Goal: Task Accomplishment & Management: Use online tool/utility

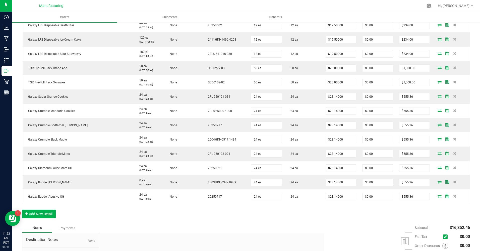
scroll to position [414, 0]
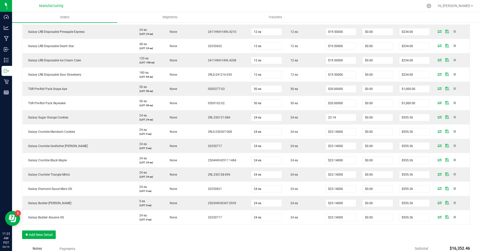
click at [336, 117] on input "23.14" at bounding box center [341, 117] width 30 height 7
type input "$11.00000"
type input "$264.00"
click at [339, 131] on input "23.14" at bounding box center [341, 131] width 30 height 7
type input "$11.00000"
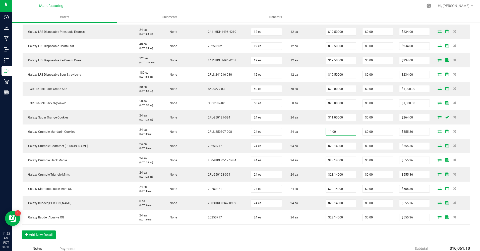
type input "$264.00"
click at [339, 148] on input "23.14" at bounding box center [341, 146] width 30 height 7
type input "$11.00000"
type input "$264.00"
click at [331, 163] on input "23.14" at bounding box center [341, 160] width 30 height 7
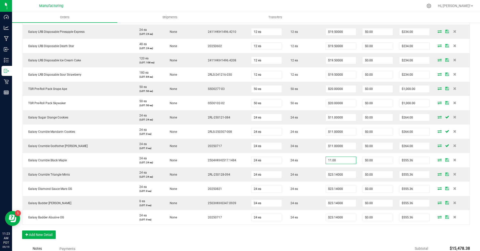
type input "$11.00000"
type input "$264.00"
click at [333, 174] on input "23.14" at bounding box center [341, 174] width 30 height 7
type input "$11.00000"
type input "$264.00"
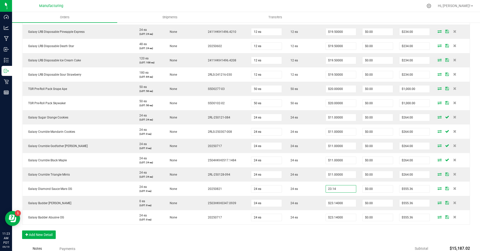
click at [338, 189] on input "23.14" at bounding box center [341, 189] width 30 height 7
type input "$11.00000"
type input "$264.00"
click at [334, 202] on input "23.14" at bounding box center [341, 203] width 30 height 7
type input "$11.00000"
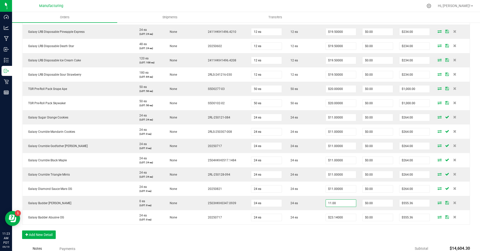
type input "$264.00"
click at [332, 217] on input "23.14" at bounding box center [341, 217] width 30 height 7
type input "$11.00000"
type input "$264.00"
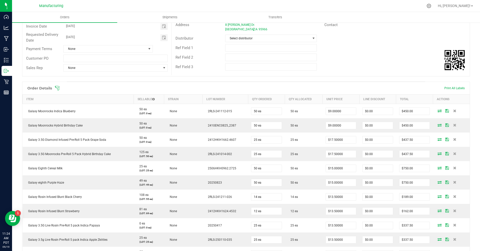
scroll to position [0, 0]
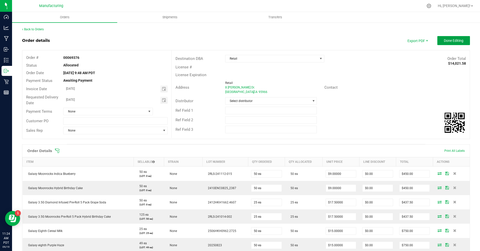
click at [454, 39] on span "Done Editing" at bounding box center [454, 41] width 20 height 4
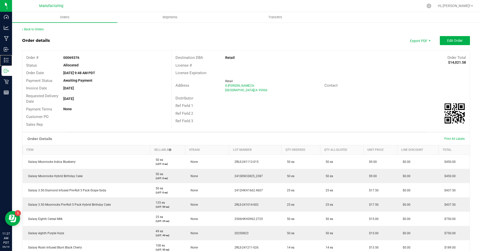
click at [9, 60] on line at bounding box center [7, 60] width 3 height 0
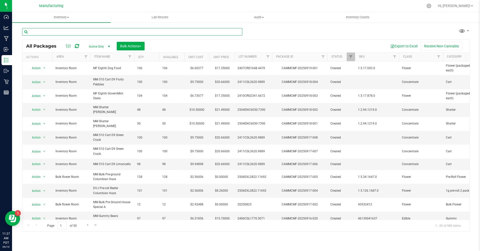
click at [117, 32] on input "text" at bounding box center [132, 32] width 220 height 8
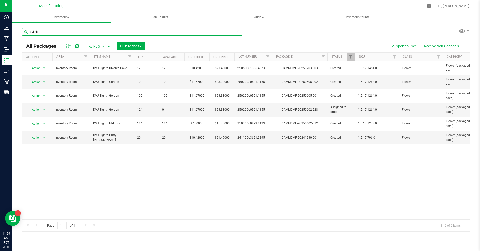
type input "dvj eight"
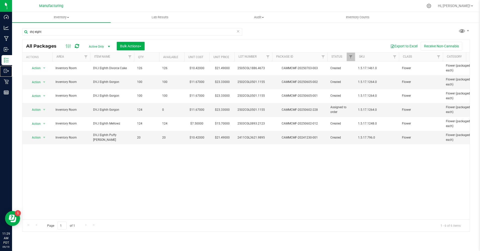
click at [0, 0] on p "Outbound" at bounding box center [0, 0] width 0 height 0
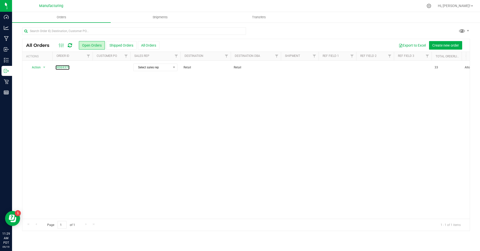
click at [62, 67] on link "00069376" at bounding box center [62, 67] width 14 height 5
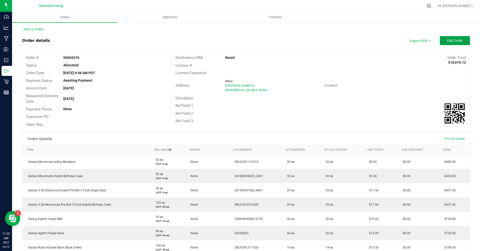
click at [446, 44] on button "Edit Order" at bounding box center [455, 40] width 30 height 9
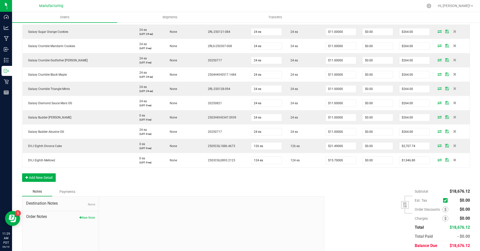
scroll to position [518, 0]
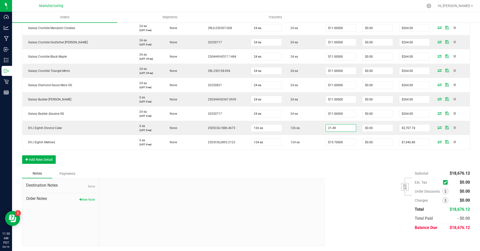
click at [343, 127] on input "21.49" at bounding box center [341, 128] width 30 height 7
type input "$10.42000"
type input "$1,312.92"
click at [339, 143] on input "15.7" at bounding box center [341, 142] width 30 height 7
type input "$7.50000"
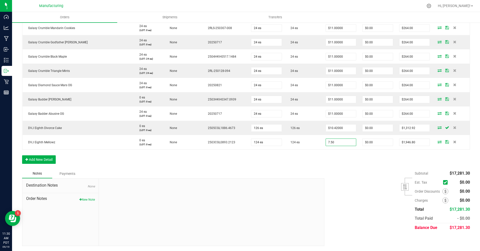
type input "$930.00"
click at [351, 193] on div "Subtotal $17,281.30 Est. Tax" at bounding box center [394, 200] width 149 height 63
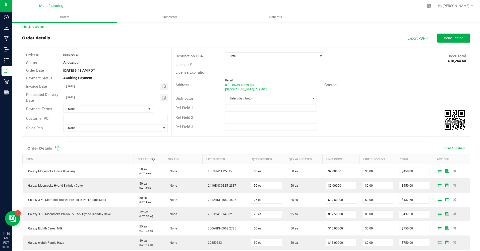
scroll to position [0, 0]
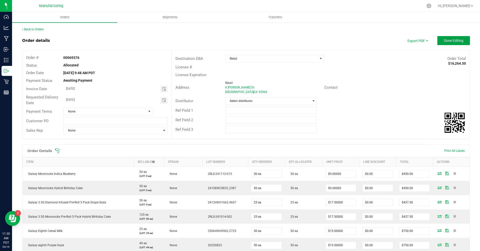
click at [449, 41] on span "Done Editing" at bounding box center [454, 41] width 20 height 4
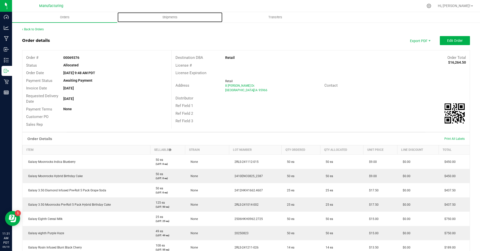
click at [168, 20] on uib-tab-heading "Shipments" at bounding box center [169, 17] width 105 height 10
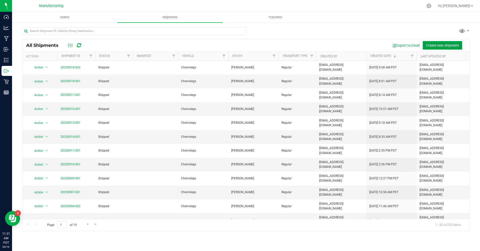
click at [454, 46] on span "Create new shipment" at bounding box center [442, 45] width 33 height 4
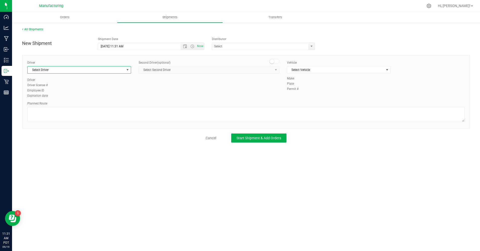
click at [129, 70] on span "select" at bounding box center [127, 70] width 4 height 4
click at [44, 100] on span "[PERSON_NAME]" at bounding box center [42, 98] width 23 height 7
click at [256, 47] on input "text" at bounding box center [258, 46] width 93 height 7
click at [324, 58] on div "Driver [PERSON_NAME] Select Driver [PERSON_NAME] [PERSON_NAME] [PERSON_NAME] Dr…" at bounding box center [246, 92] width 448 height 74
click at [358, 68] on span "Select Vehicle" at bounding box center [335, 69] width 97 height 7
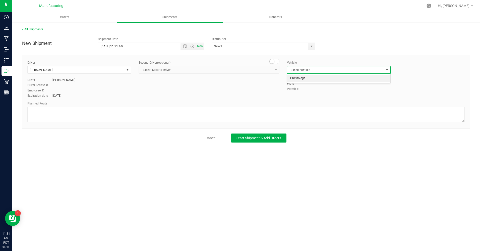
click at [304, 78] on li "Chevrolegs" at bounding box center [338, 79] width 103 height 8
click at [250, 136] on span "Start Shipment & Add Orders" at bounding box center [258, 138] width 45 height 4
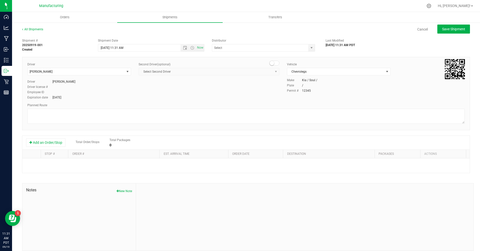
click at [61, 145] on button "Add an Order/Stop" at bounding box center [45, 142] width 39 height 9
click at [85, 168] on span "Select order" at bounding box center [111, 164] width 79 height 7
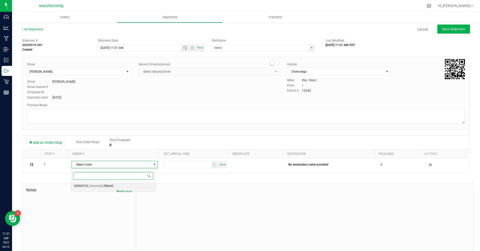
click at [84, 188] on span "00069376" at bounding box center [81, 186] width 14 height 7
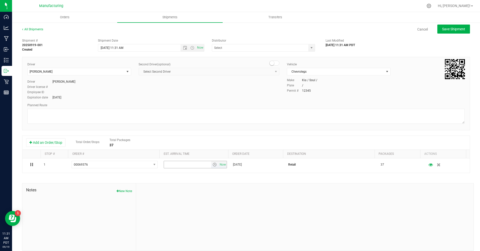
click at [219, 166] on span "Now" at bounding box center [222, 164] width 9 height 7
click at [460, 27] on span "Save Shipment" at bounding box center [453, 29] width 23 height 4
type input "[DATE] 6:31 PM"
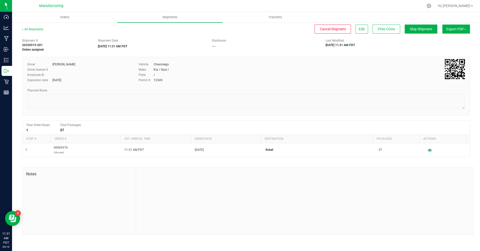
click at [460, 27] on span "Export PDF" at bounding box center [456, 29] width 20 height 4
click at [451, 40] on span "Manifest by Package ID" at bounding box center [448, 40] width 32 height 4
click at [428, 32] on button "Ship Shipment" at bounding box center [420, 29] width 33 height 9
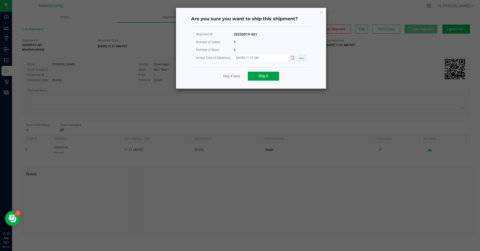
click at [266, 75] on span "Ship it" at bounding box center [263, 76] width 10 height 4
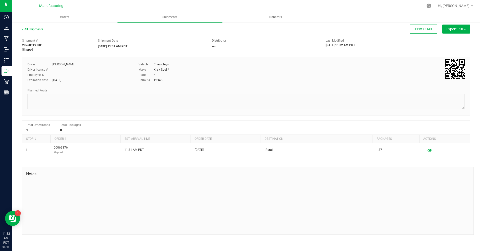
click at [27, 27] on div "All Shipments" at bounding box center [37, 31] width 30 height 8
click at [27, 28] on link "All Shipments" at bounding box center [32, 30] width 21 height 4
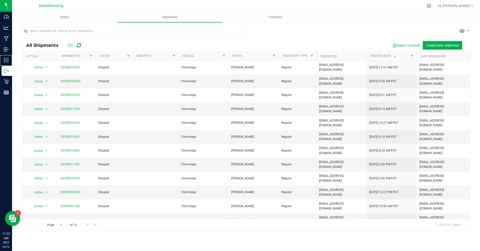
click at [0, 0] on p "Inventory" at bounding box center [0, 0] width 0 height 0
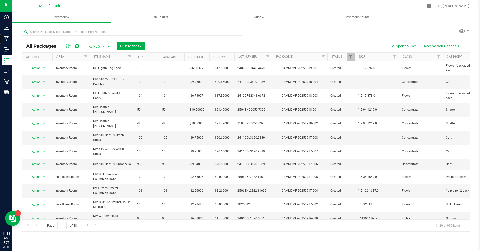
click at [0, 0] on p "Manufacturing" at bounding box center [0, 0] width 0 height 0
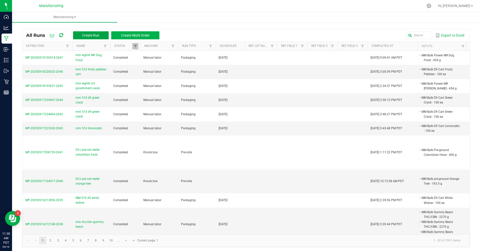
click at [104, 35] on button "Create Run" at bounding box center [91, 35] width 36 height 8
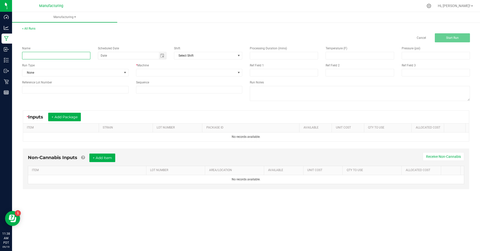
click at [47, 53] on input at bounding box center [56, 56] width 68 height 8
type input "MM eighth MF RS 11"
click at [164, 51] on div "Scheduled Date" at bounding box center [132, 52] width 76 height 13
click at [163, 54] on span "Toggle calendar" at bounding box center [162, 56] width 4 height 4
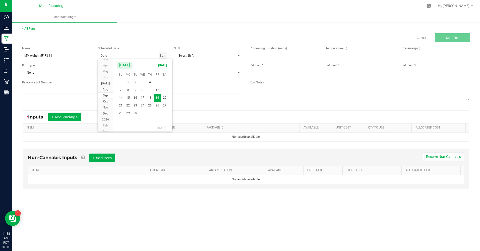
click at [166, 63] on span "[DATE]" at bounding box center [162, 65] width 11 height 7
type input "[DATE]"
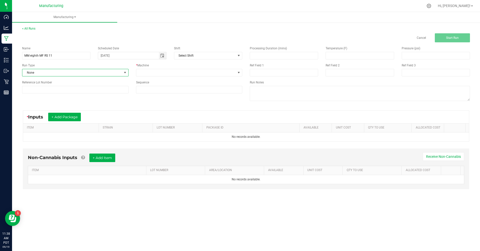
click at [124, 75] on span at bounding box center [125, 73] width 4 height 4
click at [45, 119] on li "Packaging" at bounding box center [75, 117] width 106 height 8
click at [237, 74] on span at bounding box center [239, 73] width 4 height 4
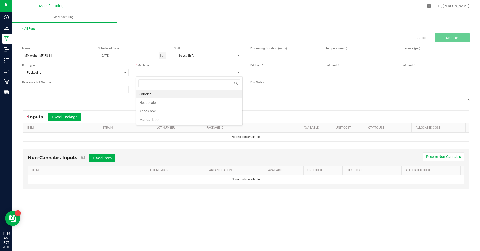
click at [155, 124] on li "Manual labor" at bounding box center [189, 120] width 106 height 9
click at [67, 116] on button "+ Add Package" at bounding box center [64, 117] width 33 height 9
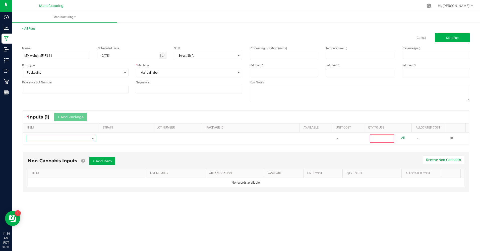
click at [54, 139] on span "NO DATA FOUND" at bounding box center [57, 138] width 63 height 7
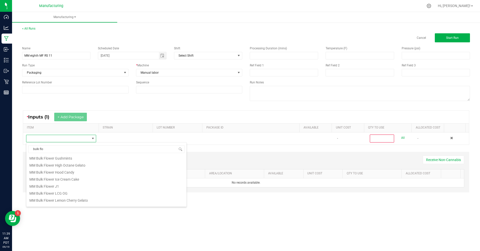
scroll to position [201, 0]
type input "b"
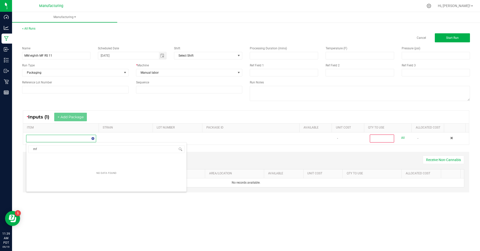
type input "m"
type input "bulk flower m"
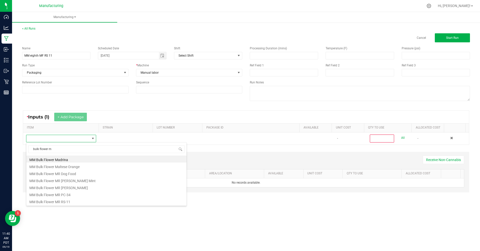
click at [63, 201] on li "MM Bulk Flower MR RS-11" at bounding box center [106, 201] width 160 height 7
type input "0"
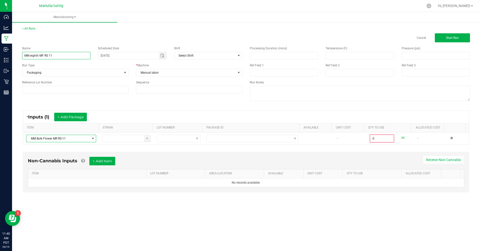
click at [43, 55] on input "MM eighth MF RS 11" at bounding box center [56, 56] width 68 height 8
type input "MM eighth MR RS 11"
click at [125, 110] on div "* Inputs (1) + Add Package ITEM STRAIN LOT NUMBER PACKAGE ID AVAILABLE Unit Cos…" at bounding box center [245, 127] width 455 height 43
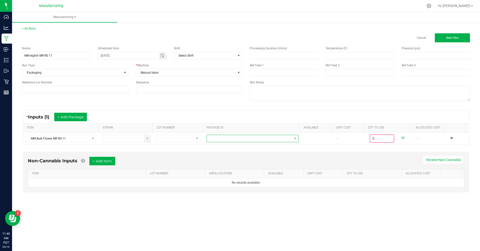
click at [271, 142] on span at bounding box center [249, 138] width 85 height 7
click at [246, 177] on li "CAMMCMF-20250725-026" at bounding box center [250, 177] width 91 height 9
click at [401, 139] on link "All" at bounding box center [403, 138] width 4 height 7
type input "454.0000 g"
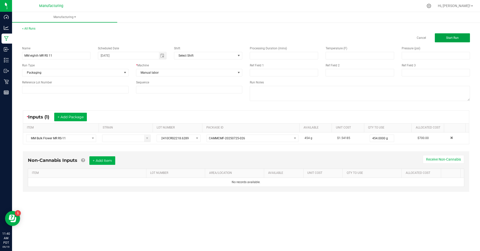
click at [466, 41] on button "Start Run" at bounding box center [451, 37] width 35 height 9
